Goal: Navigation & Orientation: Understand site structure

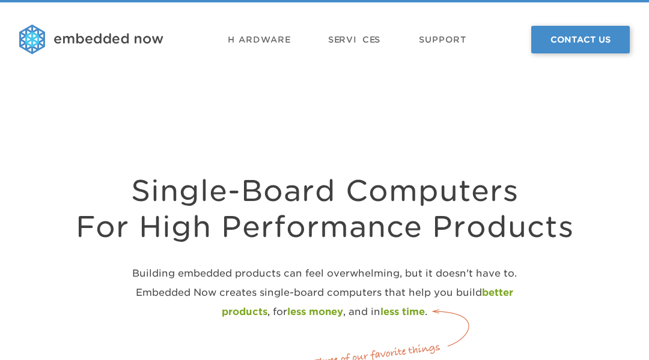
click at [60, 60] on header "Hardware Services Support Contact Us" at bounding box center [324, 39] width 649 height 74
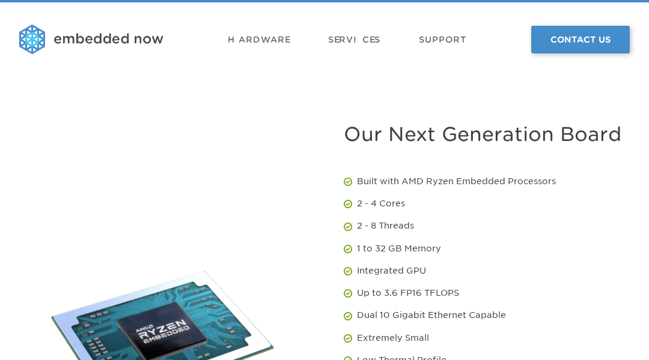
click at [60, 60] on header "Hardware Services Support Contact Us" at bounding box center [324, 39] width 649 height 74
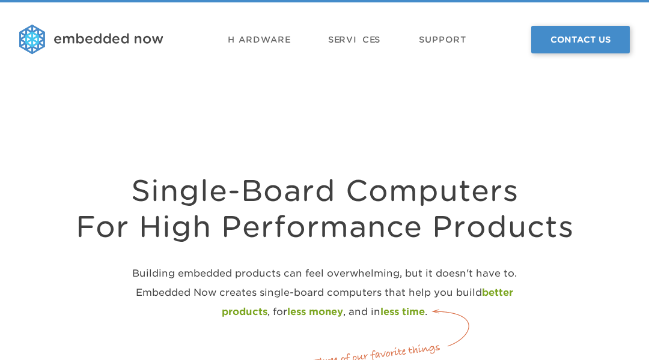
click at [60, 60] on header "Hardware Services Support Contact Us" at bounding box center [324, 39] width 649 height 74
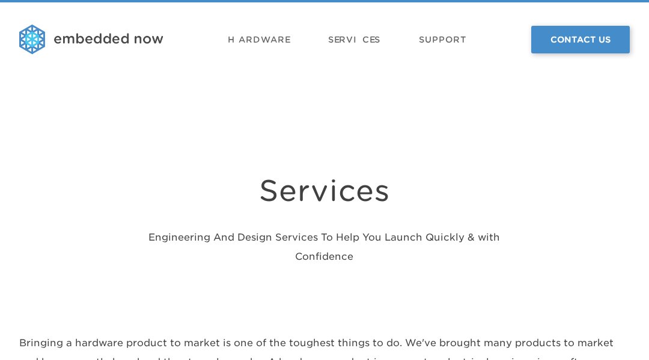
click at [60, 60] on header "Hardware Services Support Contact Us" at bounding box center [324, 39] width 649 height 74
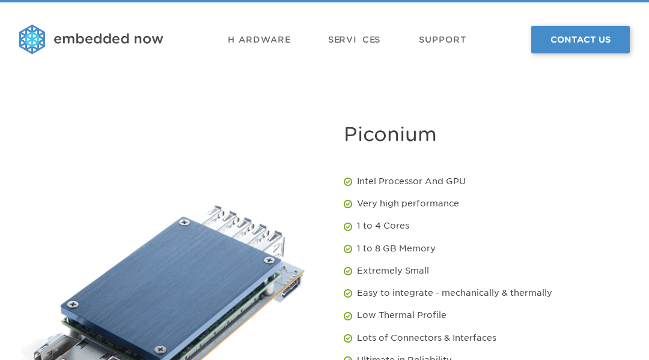
click at [60, 60] on header "Hardware Services Support Contact Us" at bounding box center [324, 39] width 649 height 74
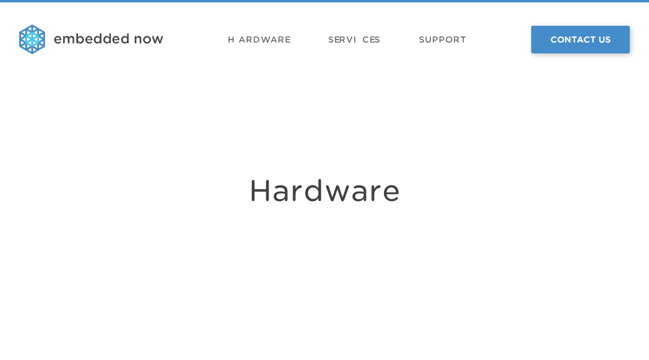
click at [60, 60] on header "Hardware Services Support Contact Us" at bounding box center [324, 39] width 649 height 74
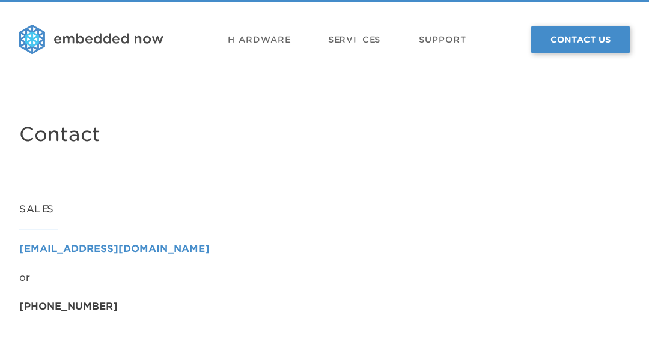
click at [60, 60] on header "Hardware Services Support Contact Us" at bounding box center [324, 39] width 649 height 74
